Goal: Complete application form: Complete application form

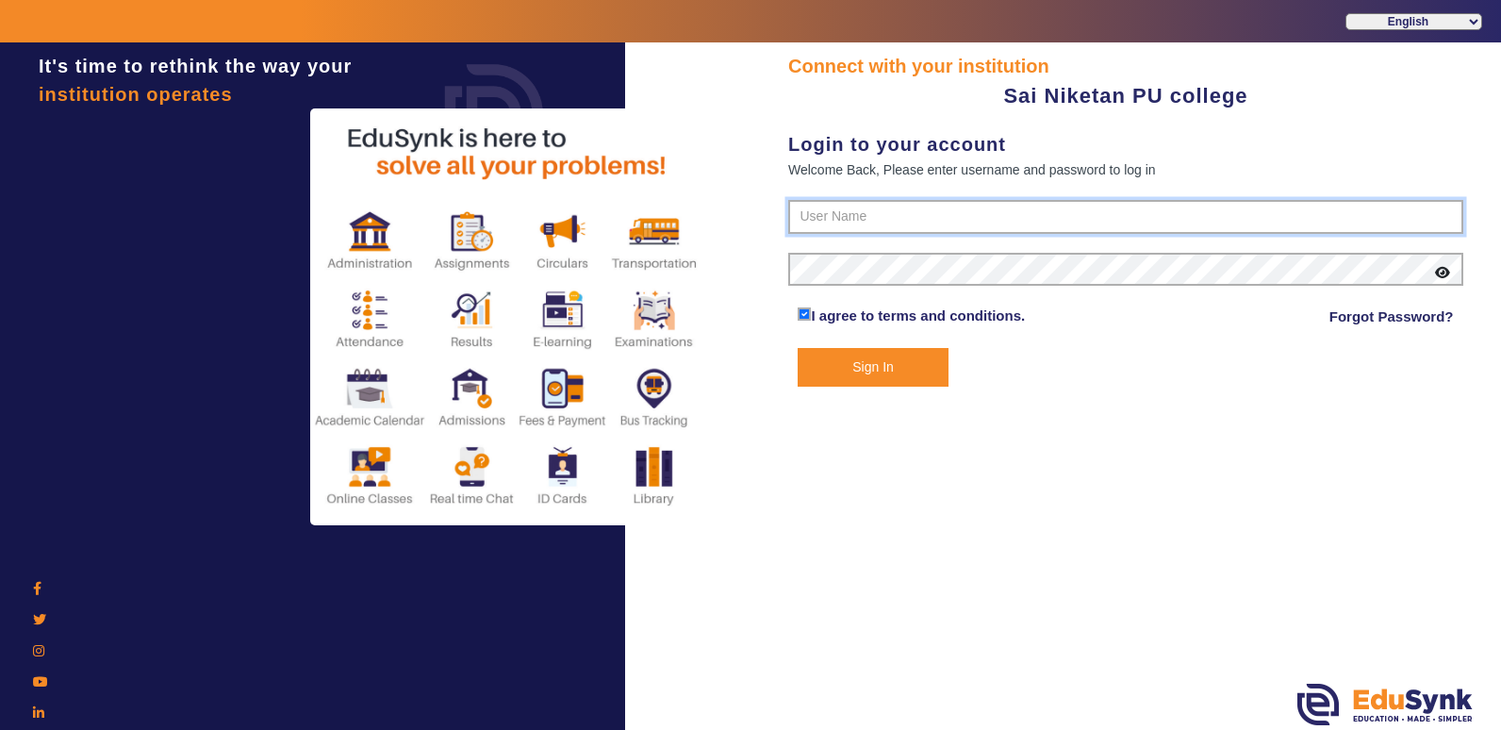
click at [817, 211] on input "text" at bounding box center [1125, 217] width 675 height 34
paste input "9071928491"
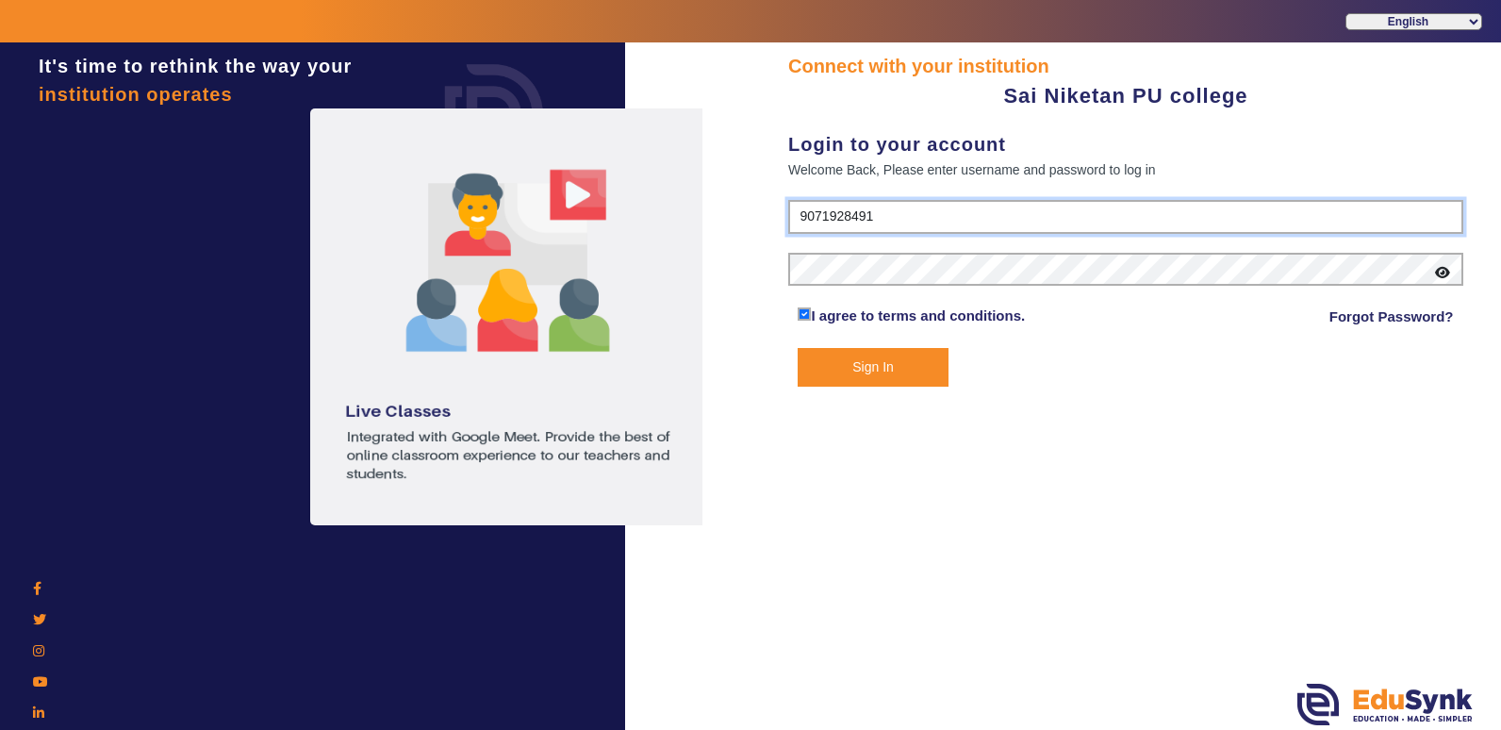
type input "9071928491"
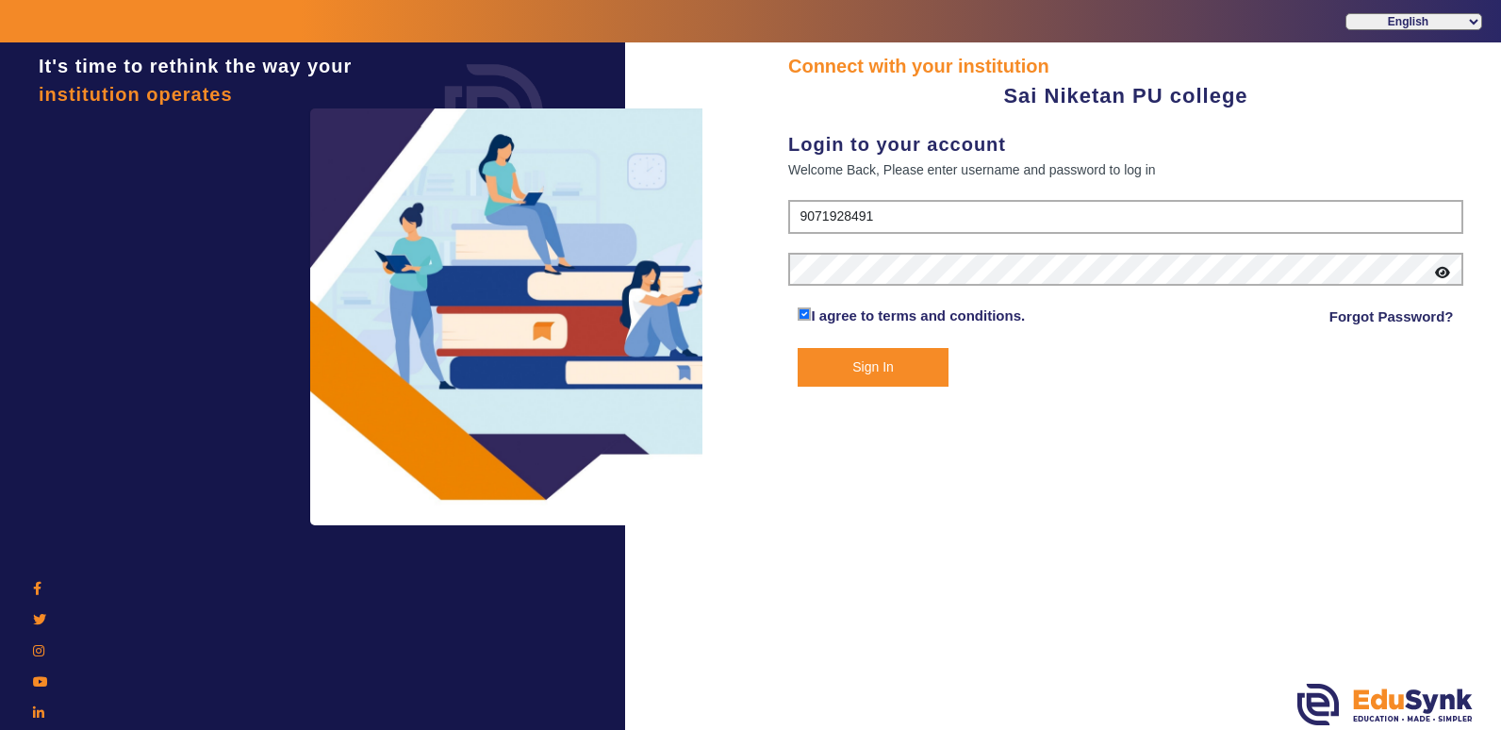
click at [876, 373] on button "Sign In" at bounding box center [873, 367] width 150 height 39
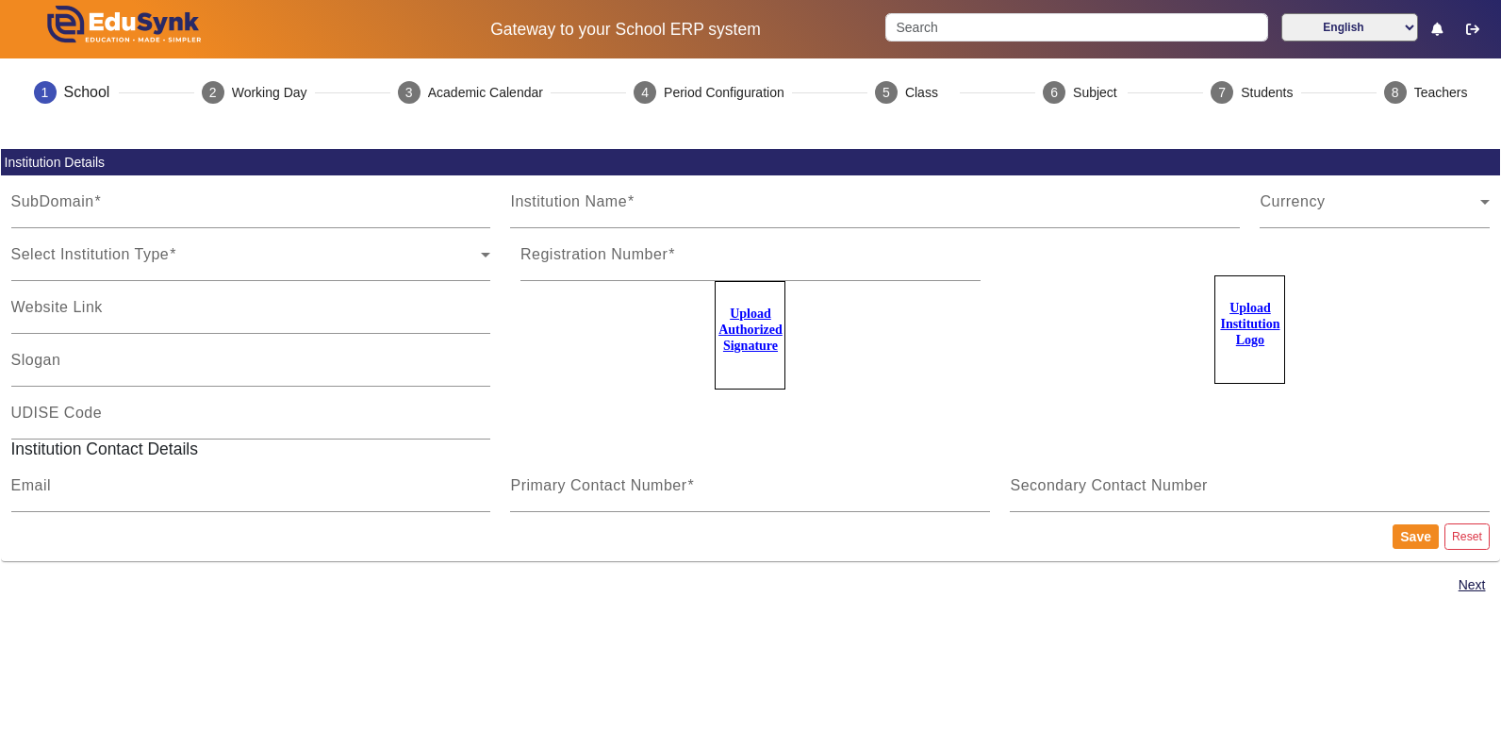
type input "sainiketan"
type input "Sai Niketan PU college"
type input "NA"
type input "[EMAIL_ADDRESS][DOMAIN_NAME]"
click at [257, 262] on span "Select Institution Type" at bounding box center [246, 262] width 470 height 23
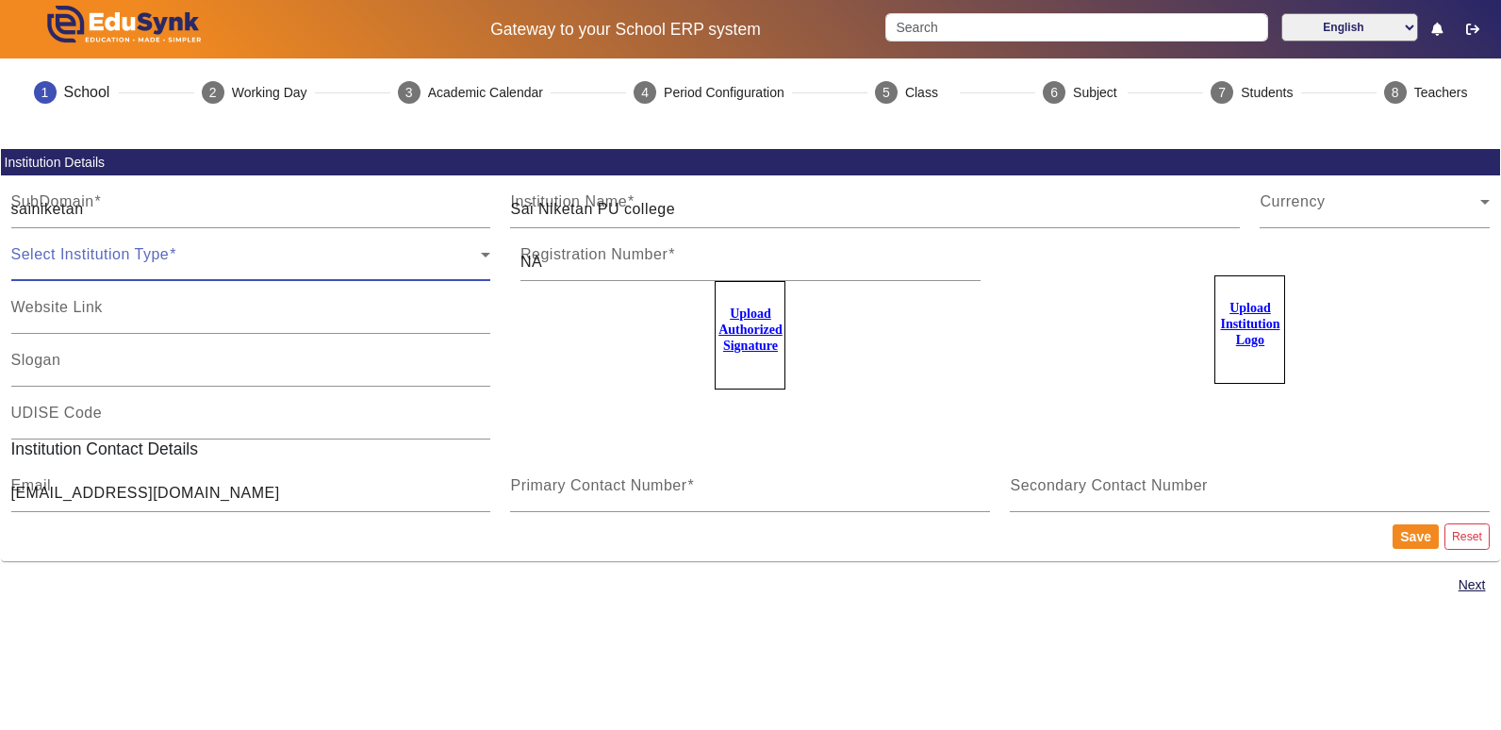
click at [257, 262] on span "Select Institution Type" at bounding box center [246, 262] width 470 height 23
click at [471, 255] on span "Select Institution Type" at bounding box center [246, 262] width 470 height 23
click at [476, 255] on icon at bounding box center [485, 254] width 23 height 23
click at [1427, 539] on button "Save" at bounding box center [1415, 536] width 46 height 25
click at [1472, 584] on button "Next" at bounding box center [1472, 585] width 31 height 24
